Goal: Use online tool/utility: Utilize a website feature to perform a specific function

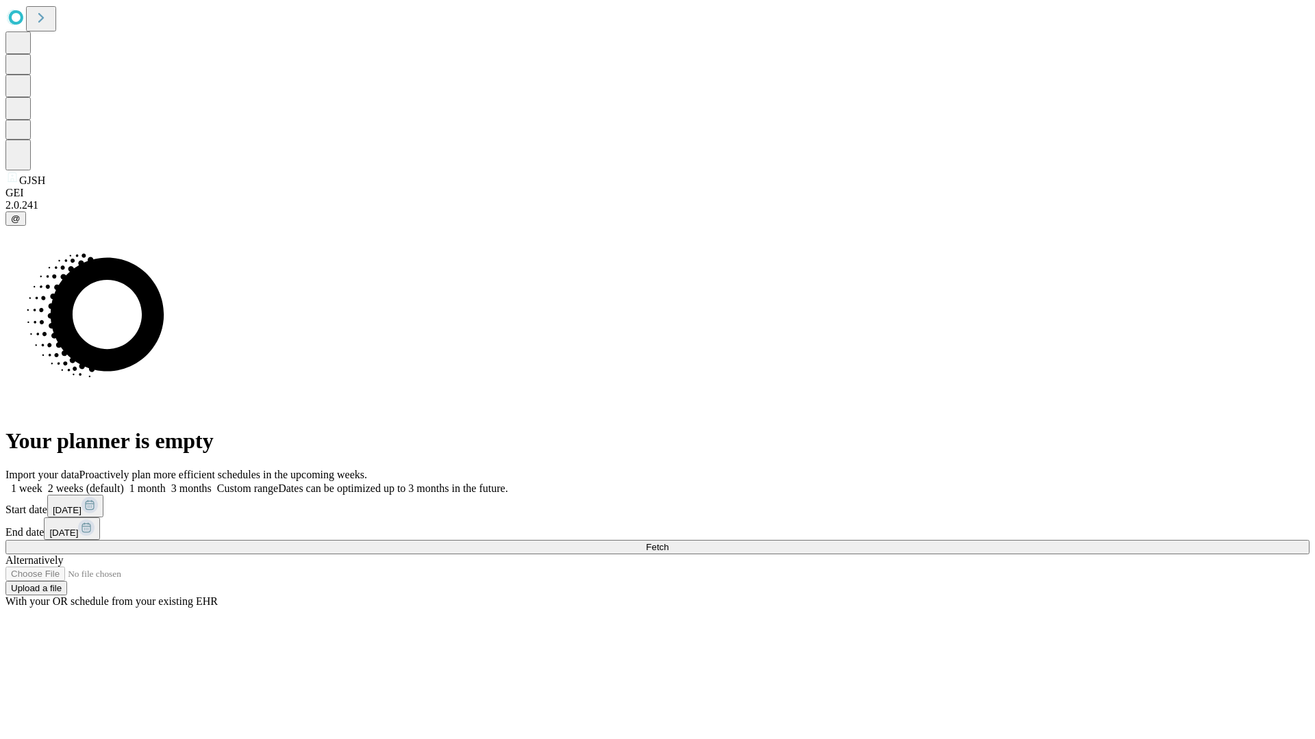
click at [668, 542] on span "Fetch" at bounding box center [657, 547] width 23 height 10
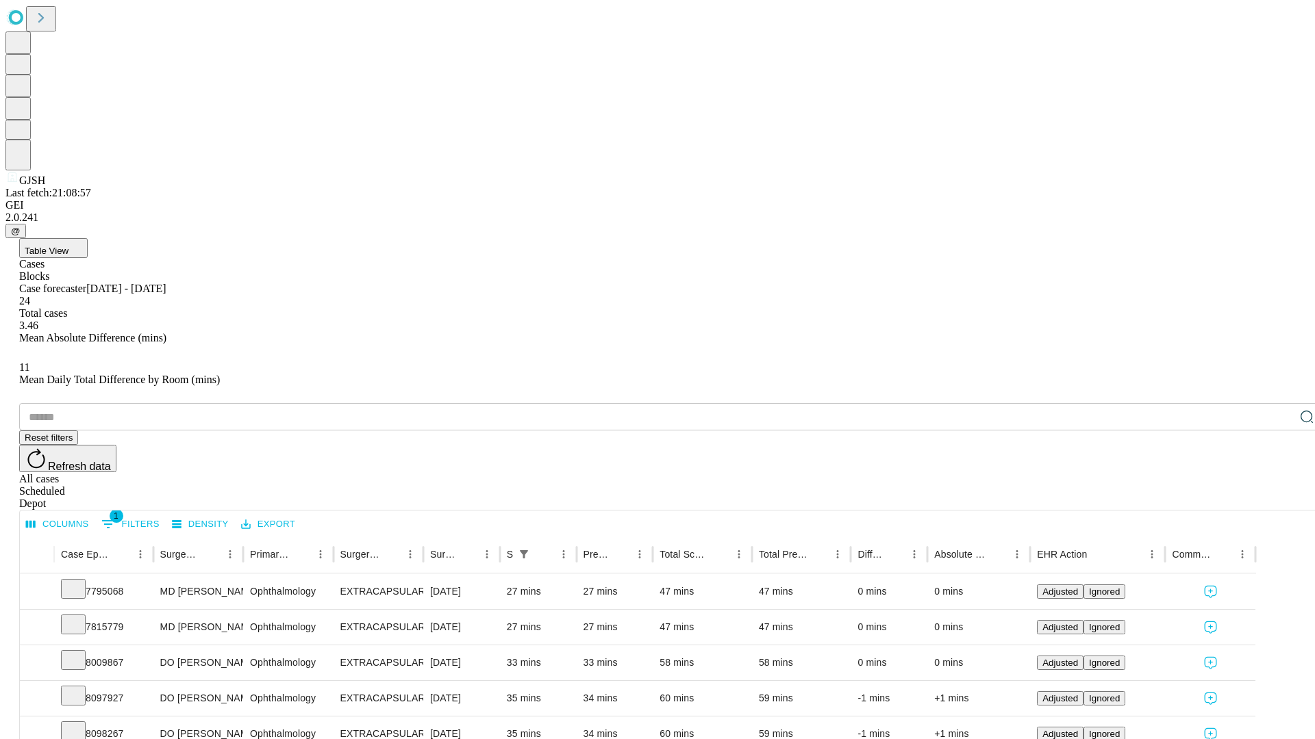
click at [68, 246] on span "Table View" at bounding box center [47, 251] width 44 height 10
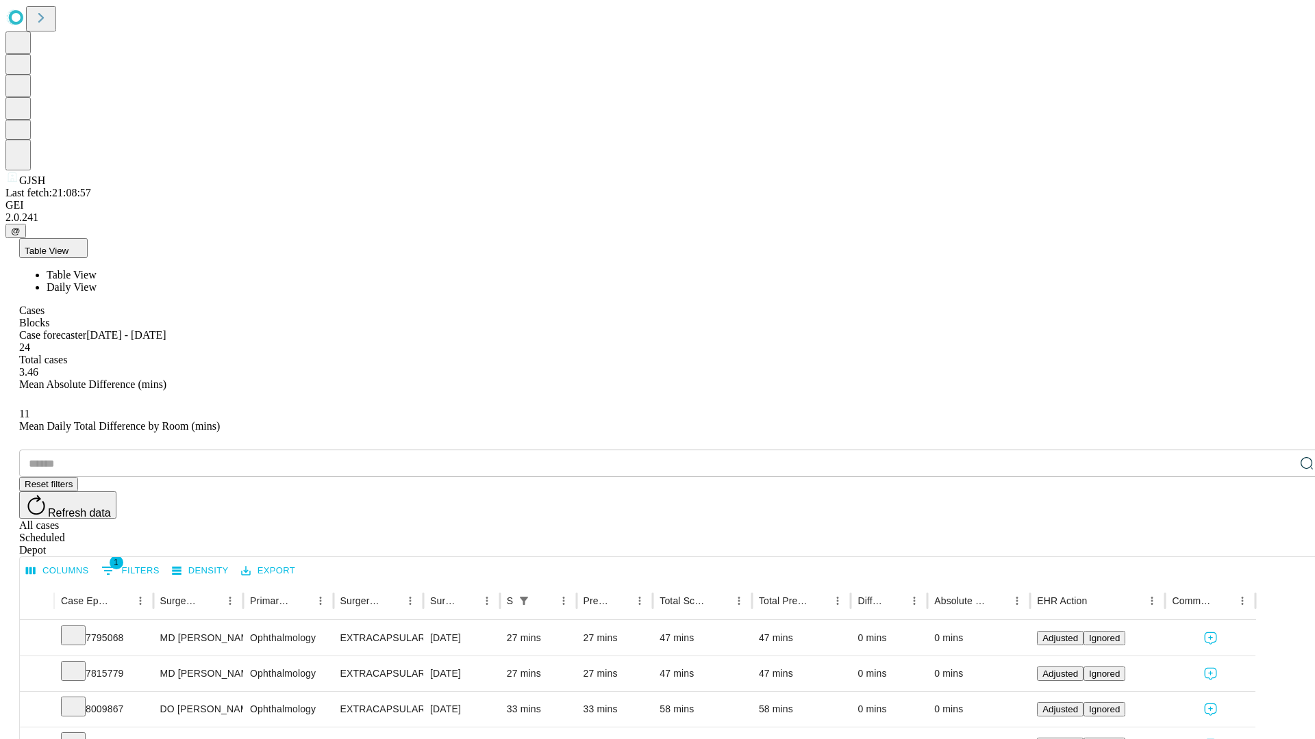
click at [97, 281] on span "Daily View" at bounding box center [72, 287] width 50 height 12
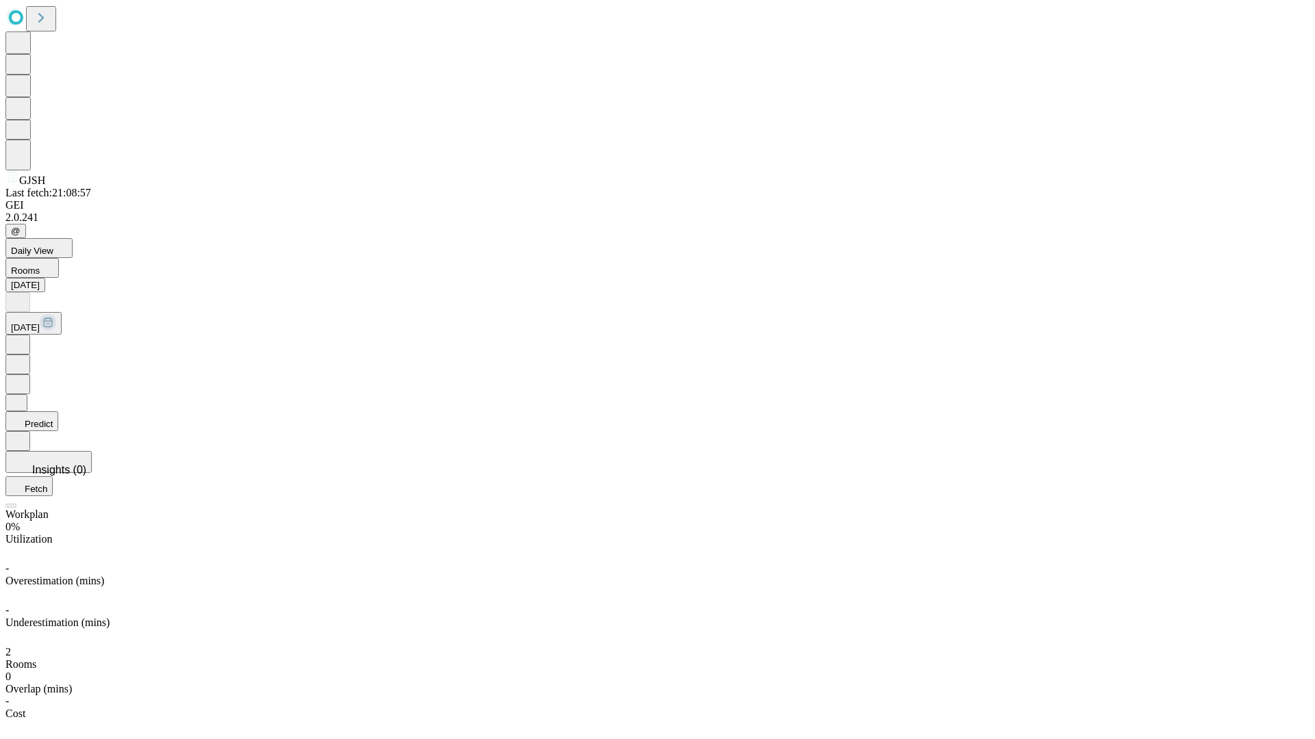
click at [58, 411] on button "Predict" at bounding box center [31, 421] width 53 height 20
